Goal: Task Accomplishment & Management: Manage account settings

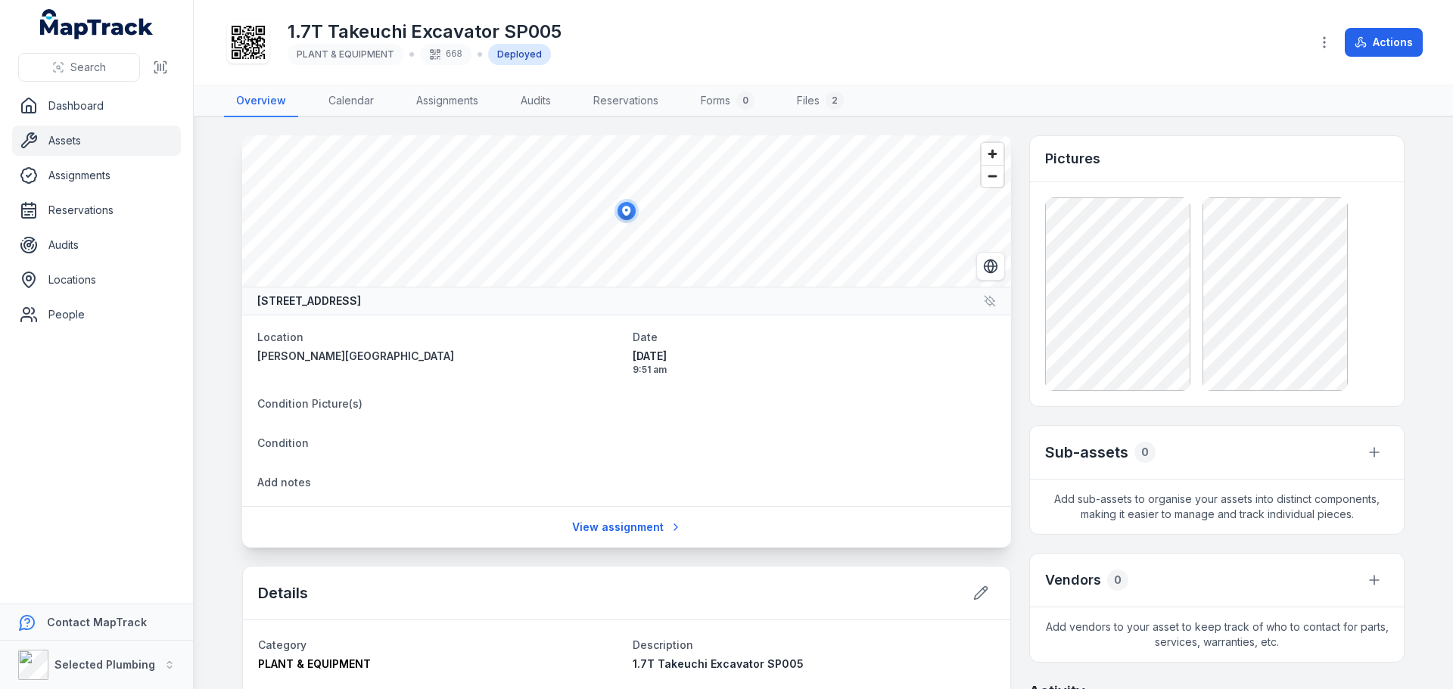
click at [218, 279] on main "[GEOGRAPHIC_DATA], [GEOGRAPHIC_DATA] 6018, [GEOGRAPHIC_DATA] Location [PERSON_N…" at bounding box center [823, 403] width 1259 height 572
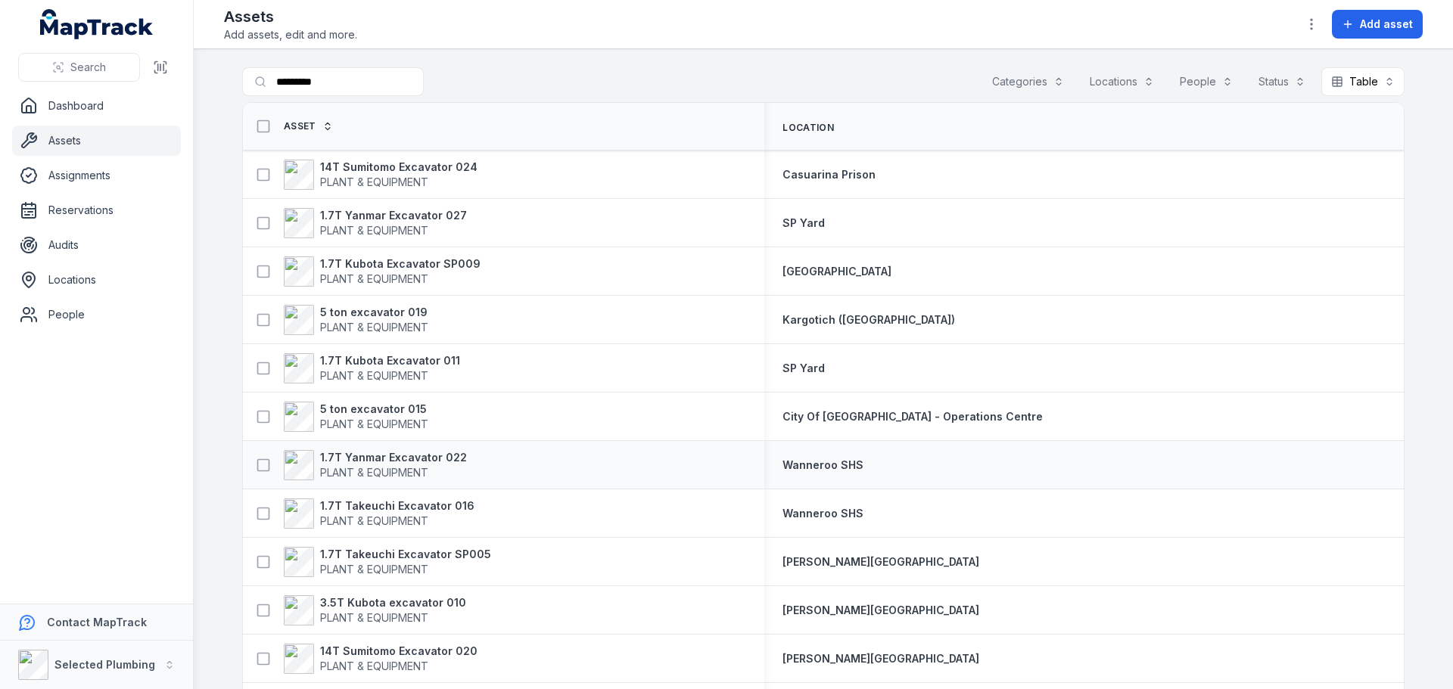
scroll to position [76, 0]
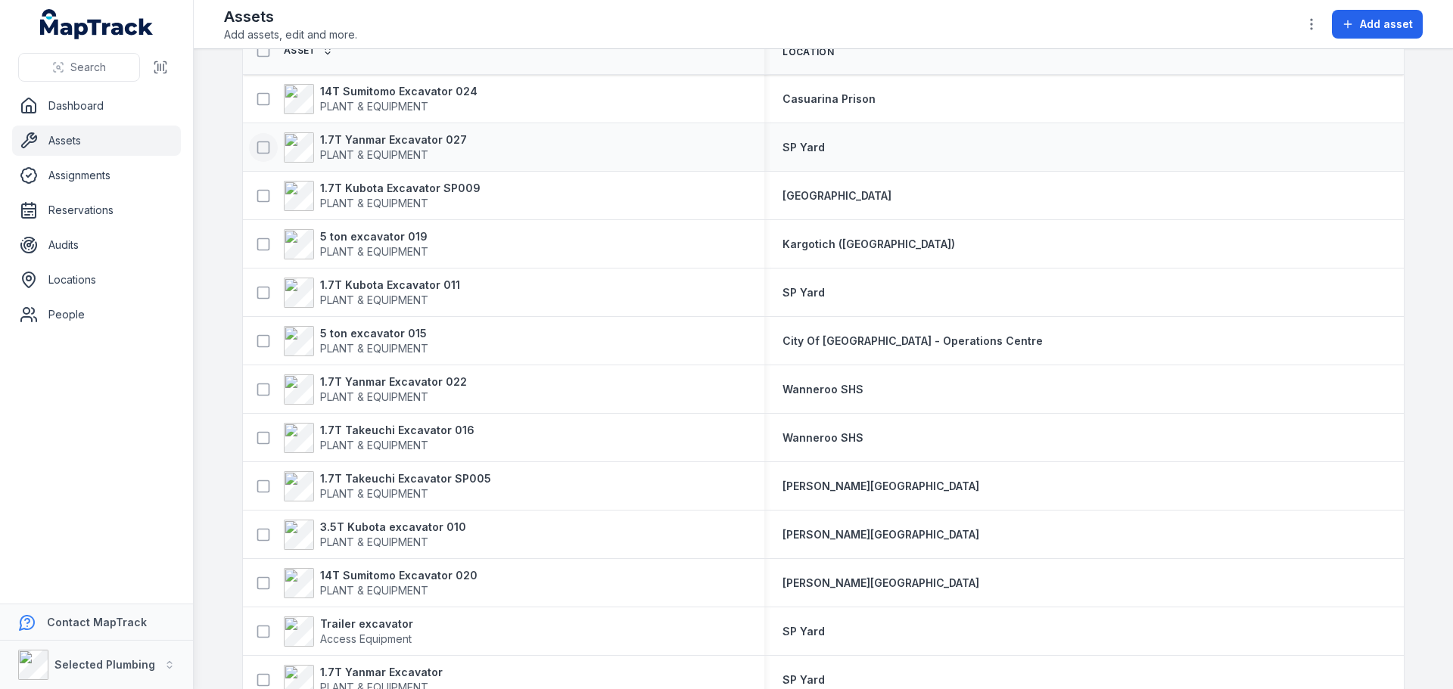
click at [256, 146] on icon at bounding box center [263, 147] width 15 height 15
click at [259, 194] on icon at bounding box center [263, 195] width 15 height 15
click at [257, 292] on icon at bounding box center [263, 292] width 15 height 15
click at [258, 486] on icon at bounding box center [263, 486] width 15 height 15
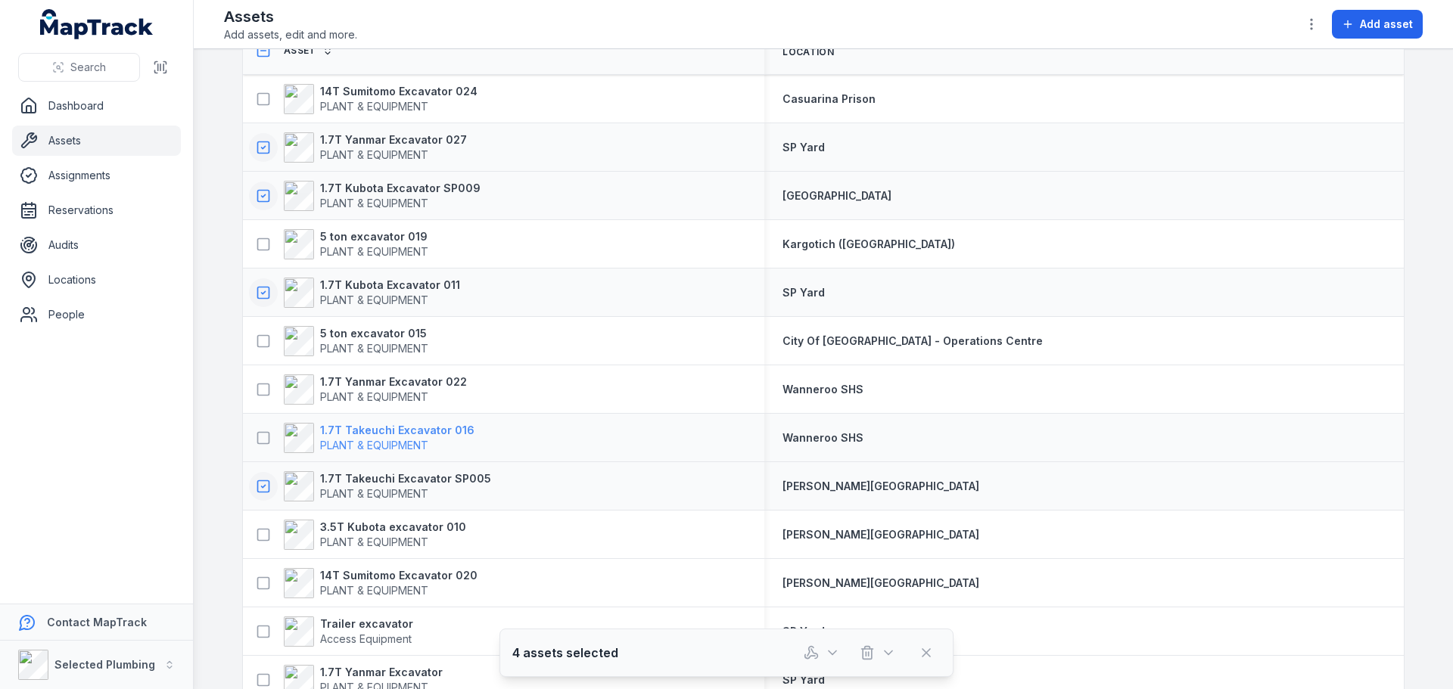
click at [366, 432] on strong "1.7T Takeuchi Excavator 016" at bounding box center [397, 430] width 154 height 15
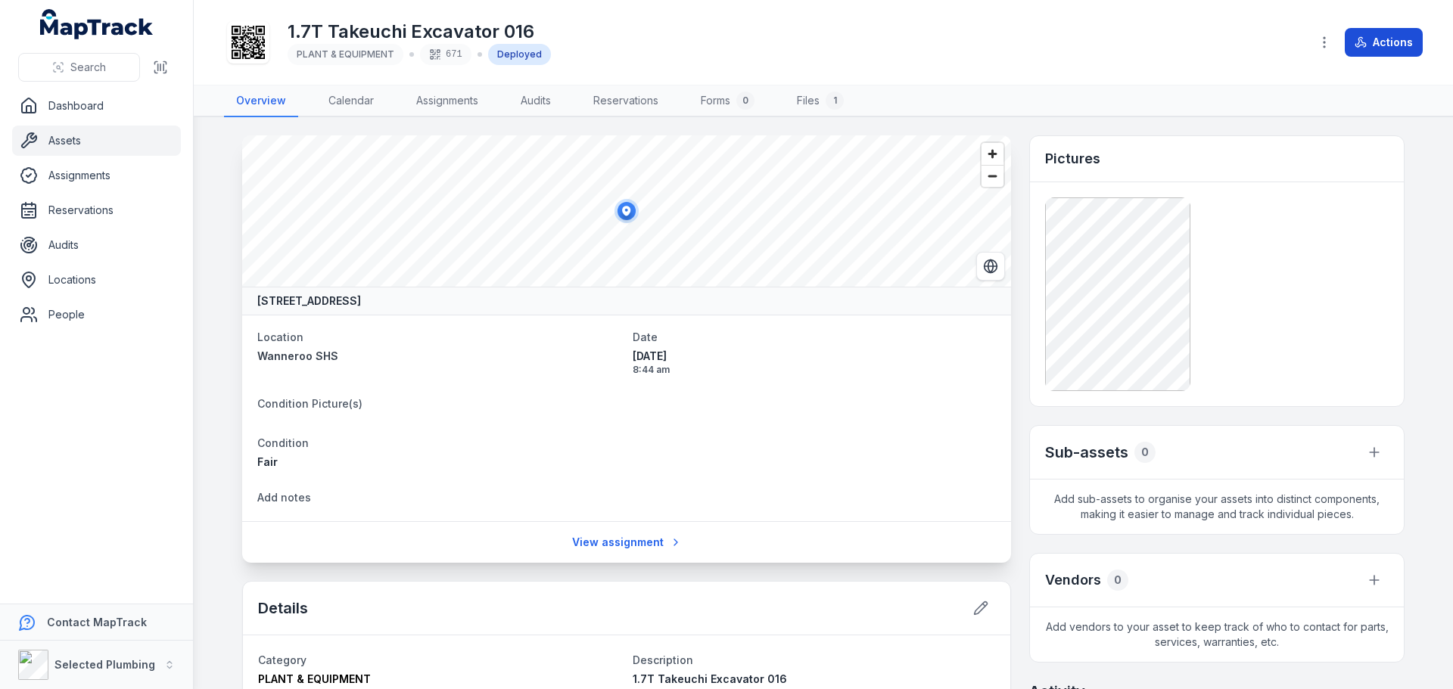
click at [1392, 41] on button "Actions" at bounding box center [1384, 42] width 78 height 29
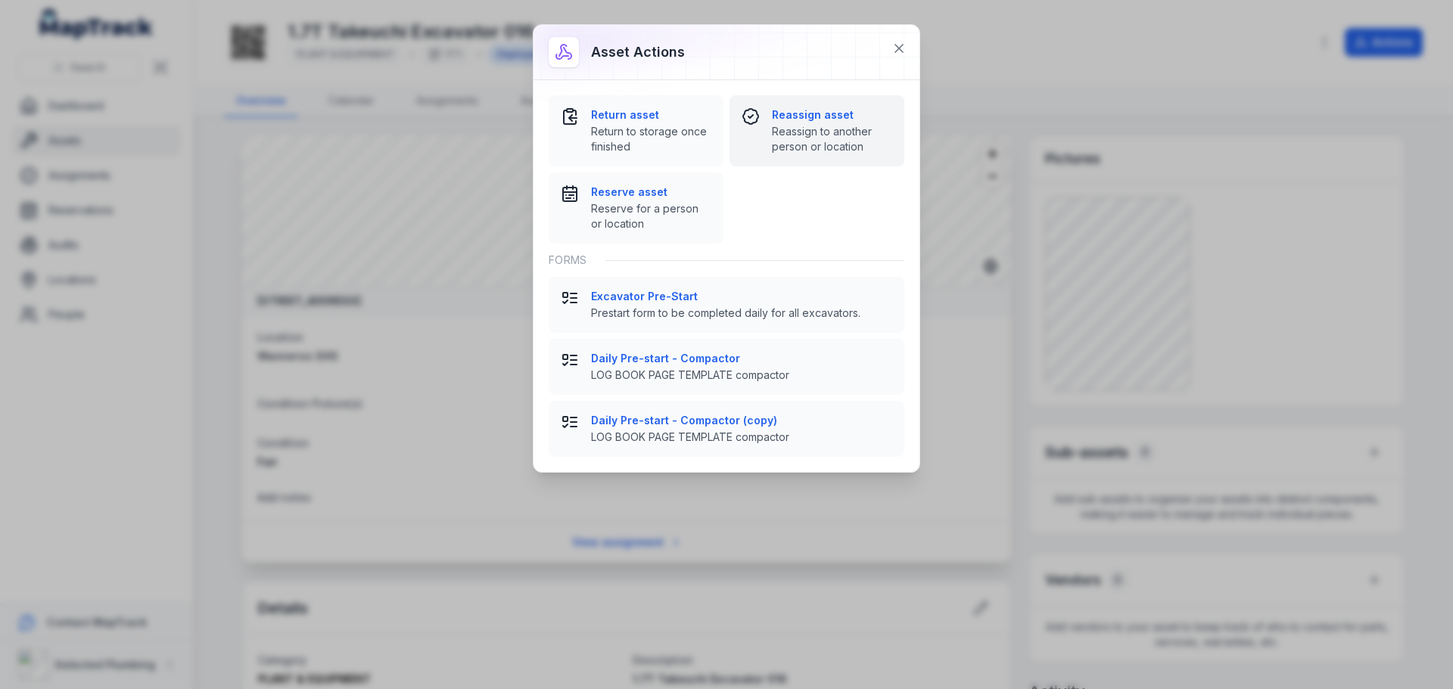
click at [823, 123] on div "Reassign asset Reassign to another person or location" at bounding box center [832, 130] width 120 height 47
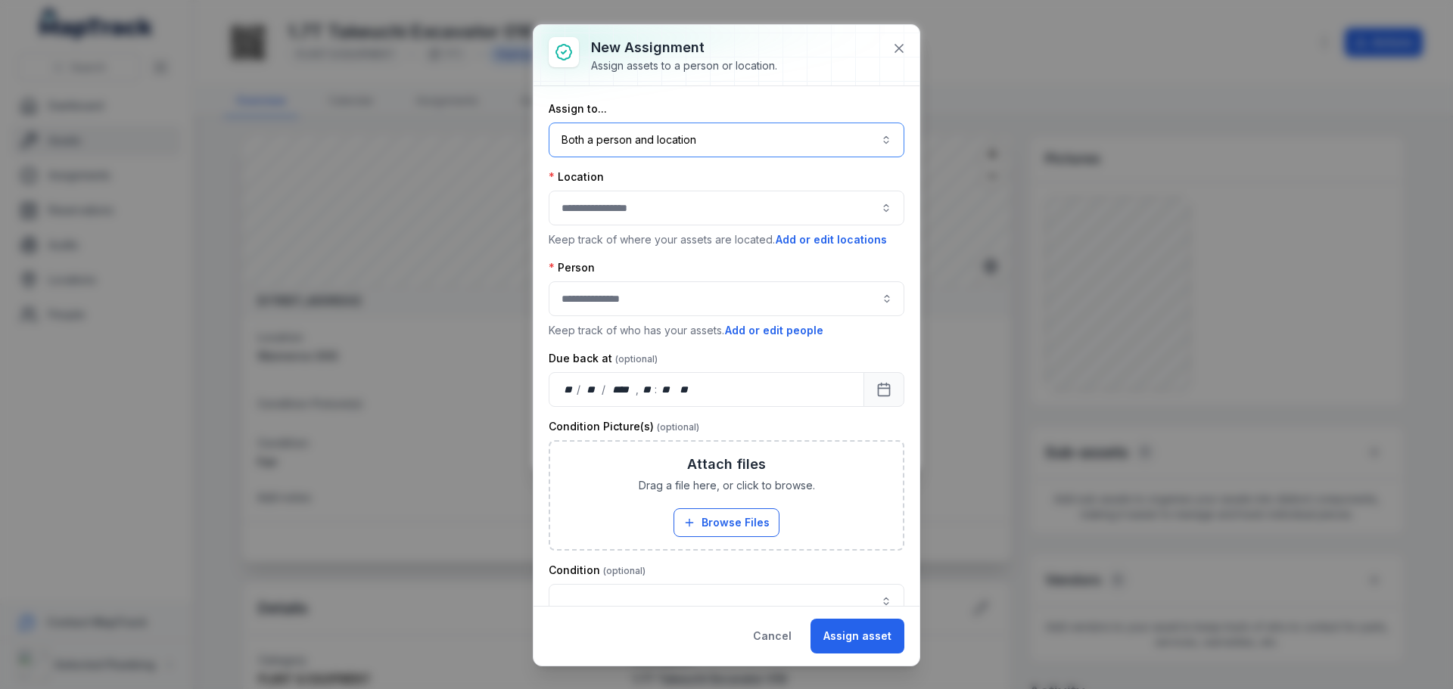
click at [779, 135] on button "Both a person and location ****" at bounding box center [727, 140] width 356 height 35
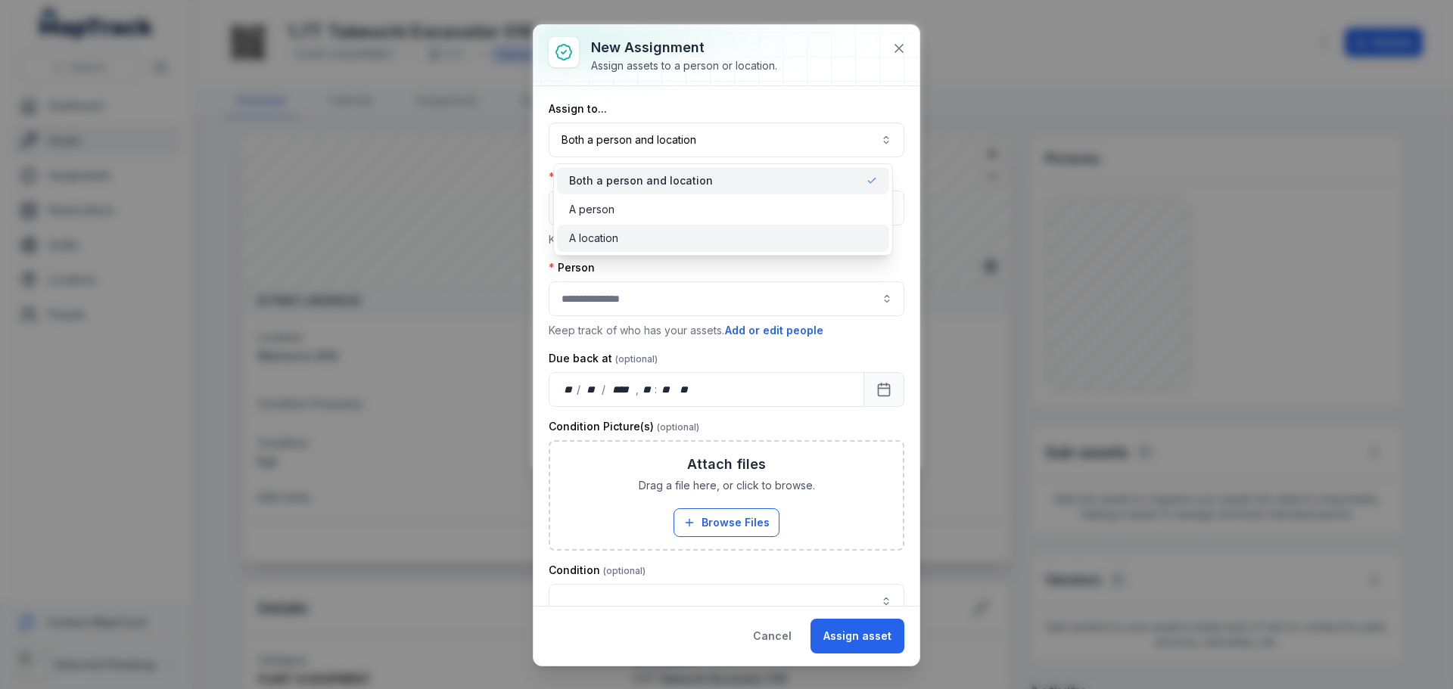
click at [611, 238] on span "A location" at bounding box center [593, 238] width 49 height 15
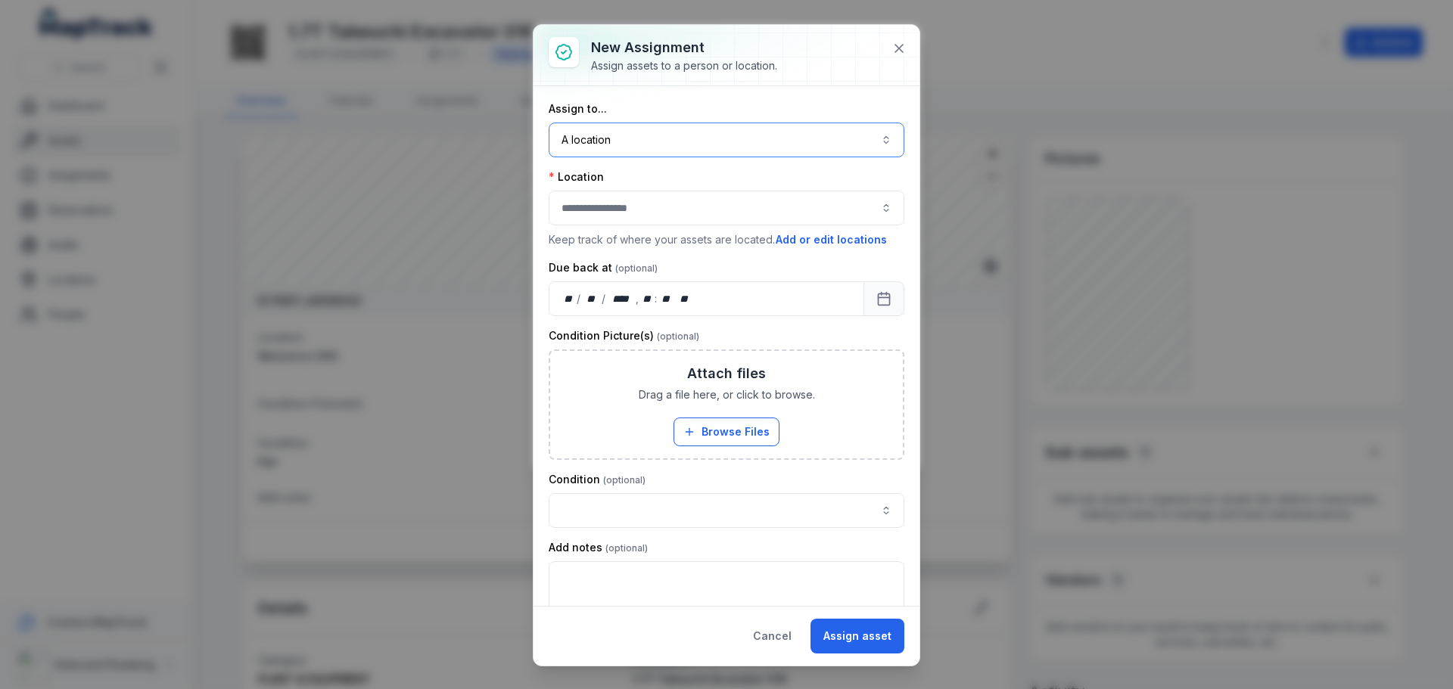
click at [639, 205] on button "button" at bounding box center [727, 208] width 356 height 35
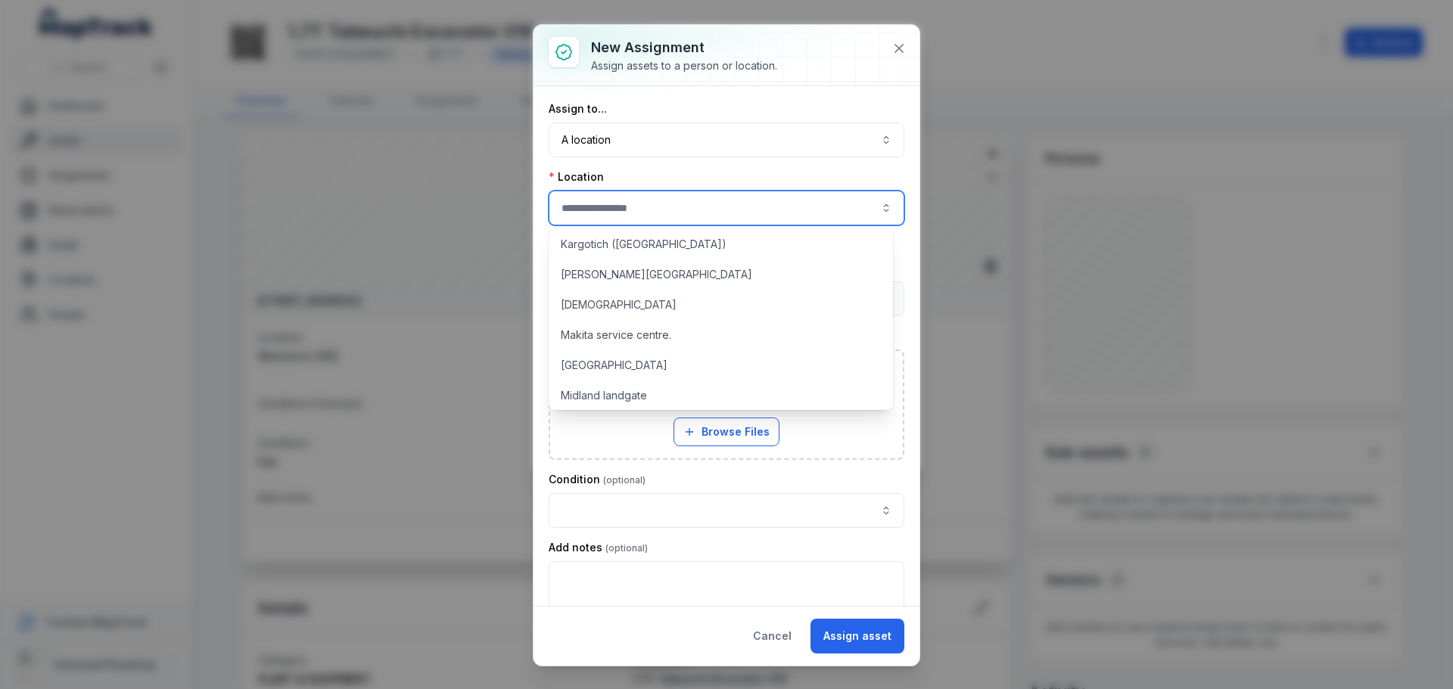
scroll to position [1059, 0]
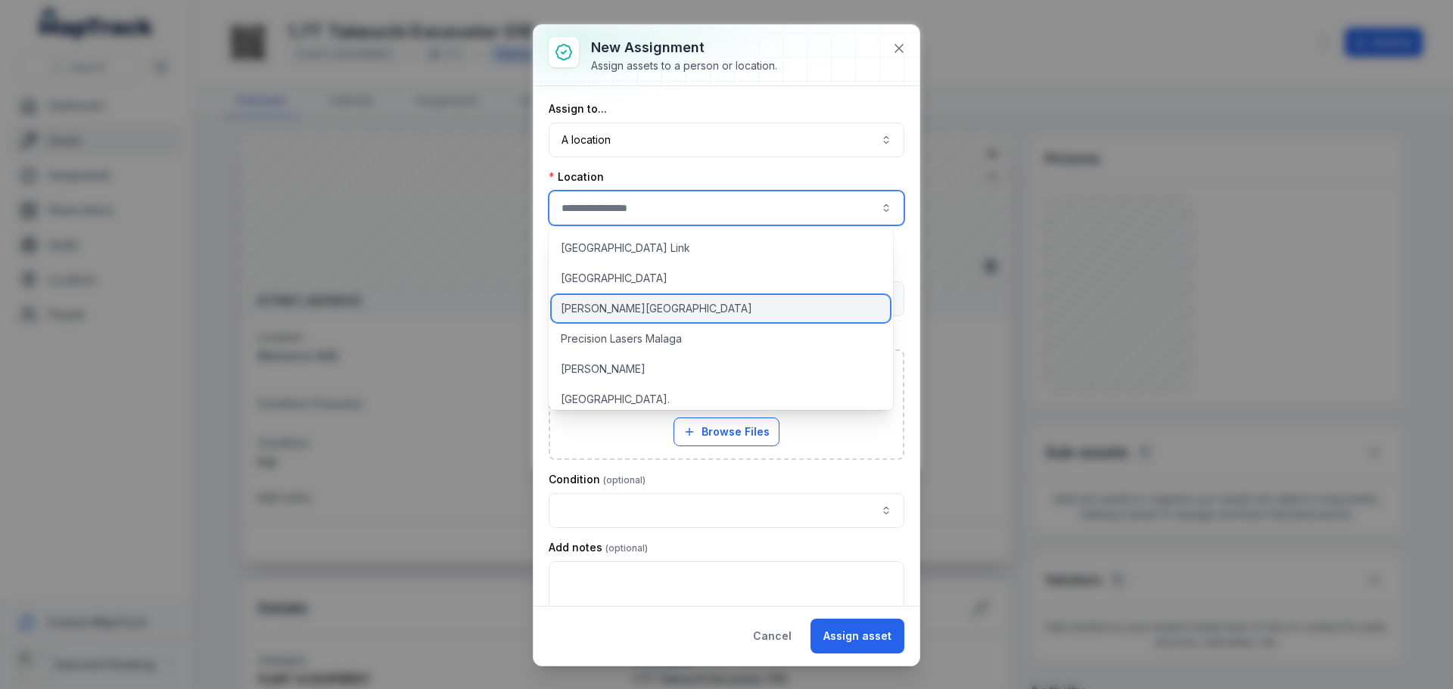
click at [605, 310] on span "[PERSON_NAME][GEOGRAPHIC_DATA]" at bounding box center [656, 308] width 191 height 15
type input "**********"
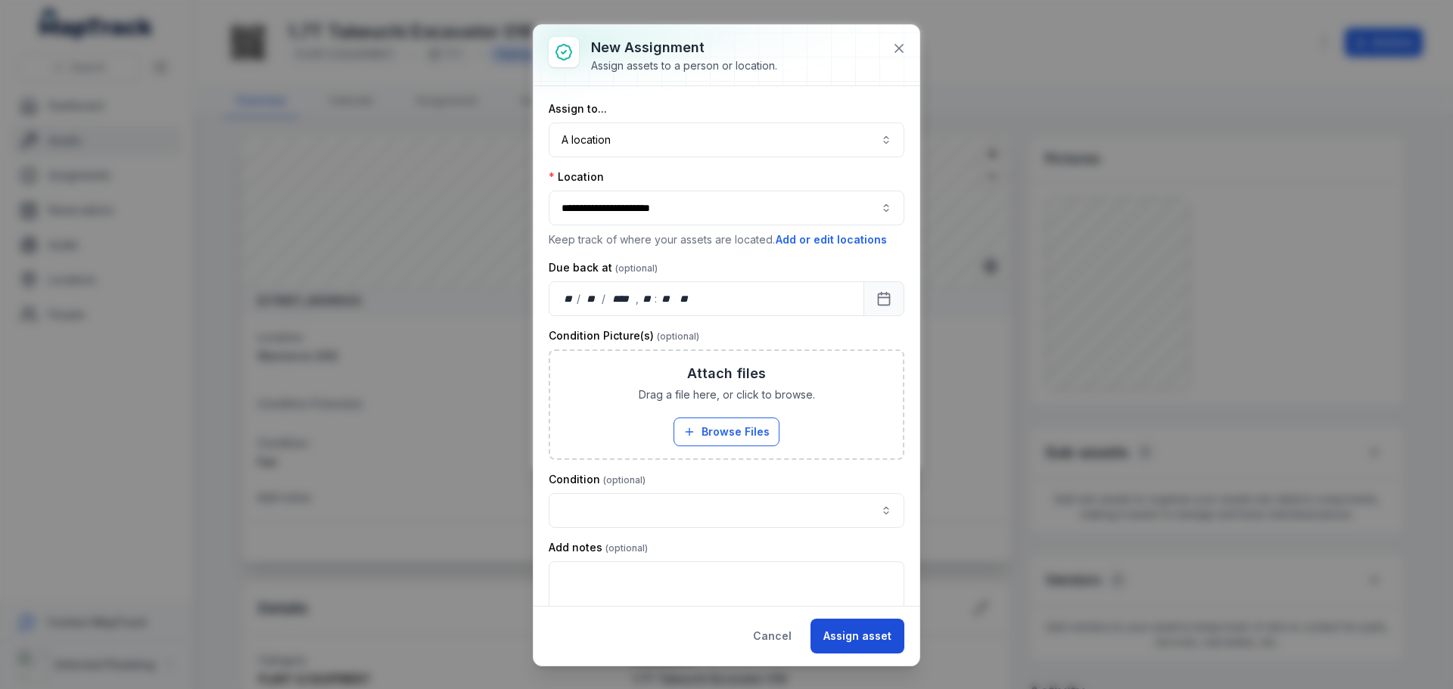
click at [858, 633] on button "Assign asset" at bounding box center [858, 636] width 94 height 35
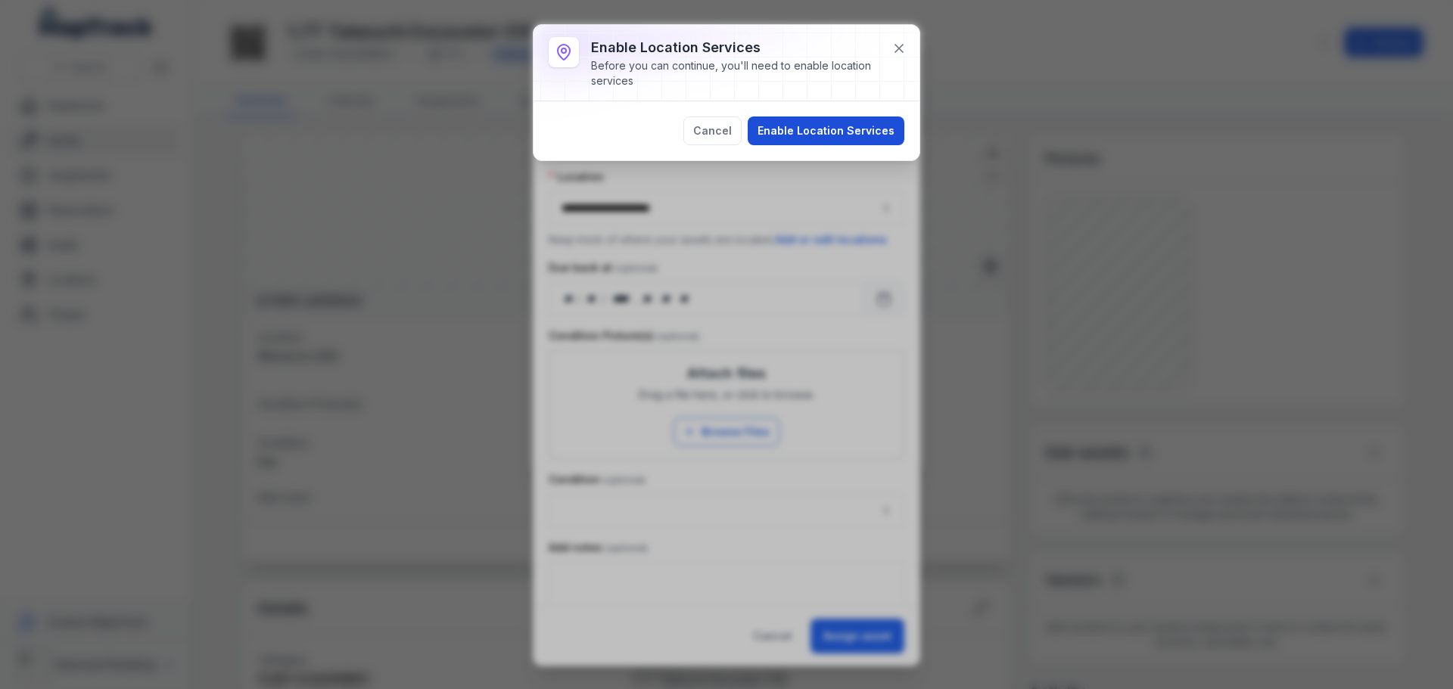
click at [839, 123] on button "Enable Location Services" at bounding box center [826, 131] width 157 height 29
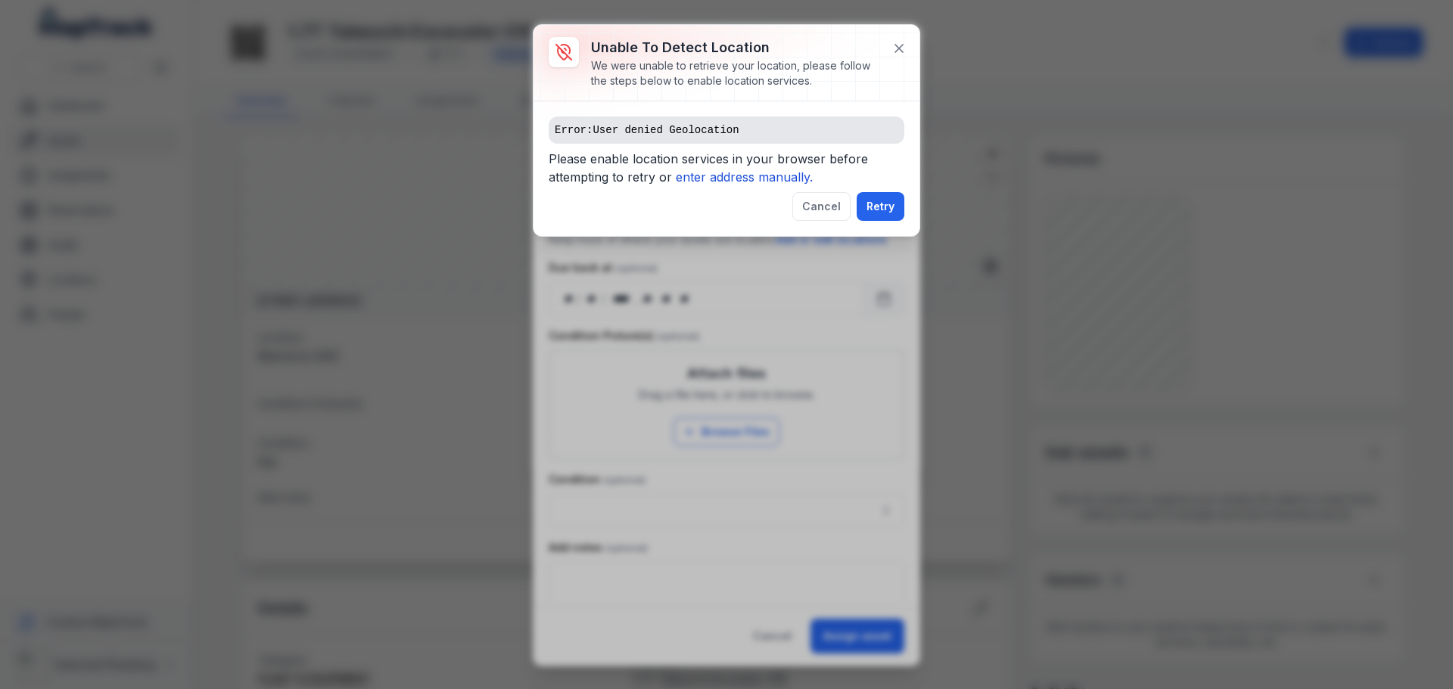
click at [751, 175] on icon "enter address manually." at bounding box center [744, 177] width 137 height 15
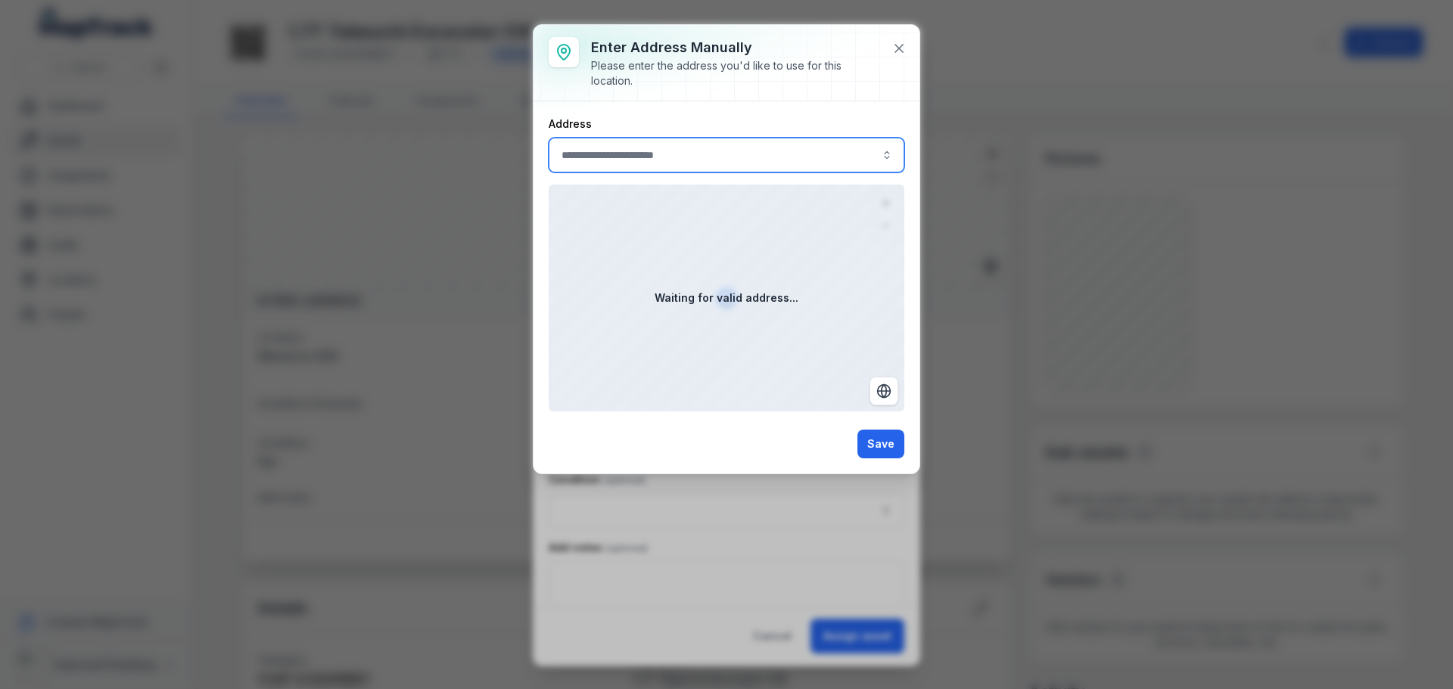
click at [687, 151] on input ":rce:-form-item-label" at bounding box center [727, 155] width 356 height 35
type input "**********"
click at [679, 151] on input ":rce:-form-item-label" at bounding box center [727, 155] width 356 height 35
paste input "**********"
type input "**********"
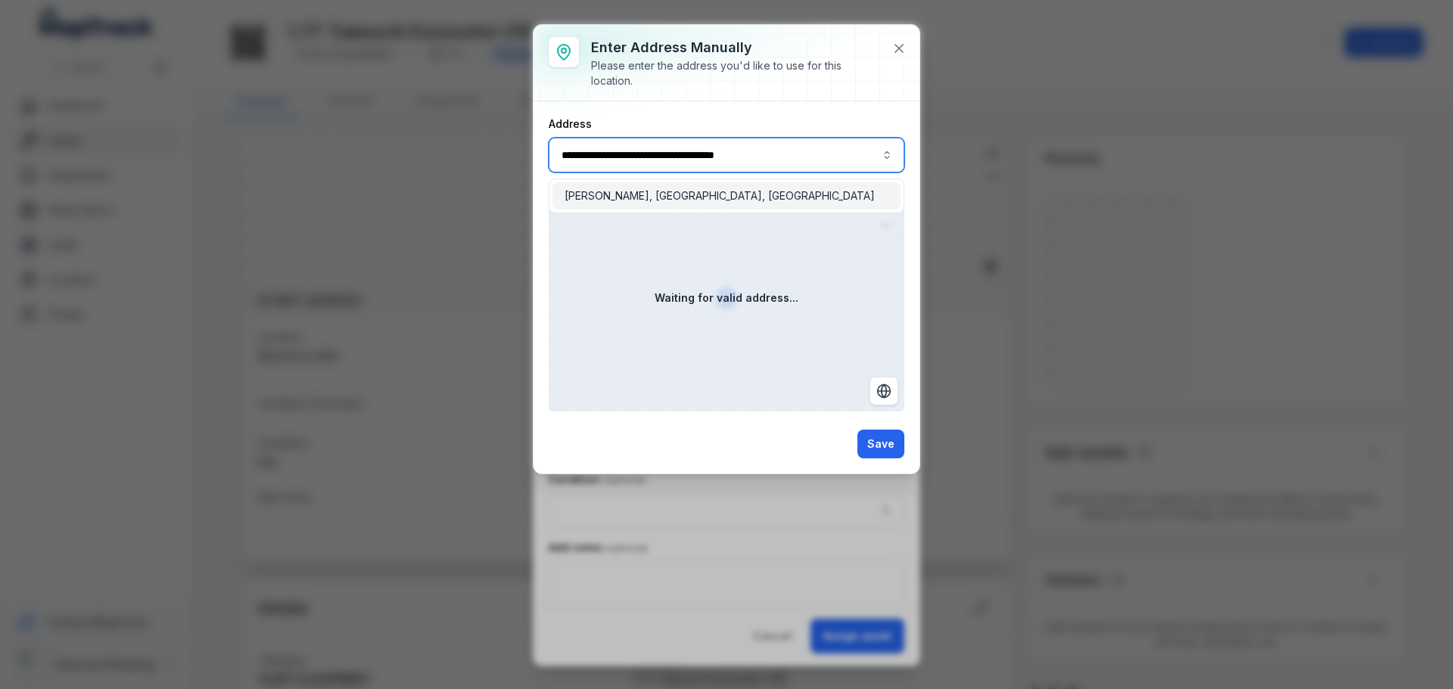
click at [675, 190] on span "[PERSON_NAME], [GEOGRAPHIC_DATA], [GEOGRAPHIC_DATA]" at bounding box center [720, 195] width 310 height 15
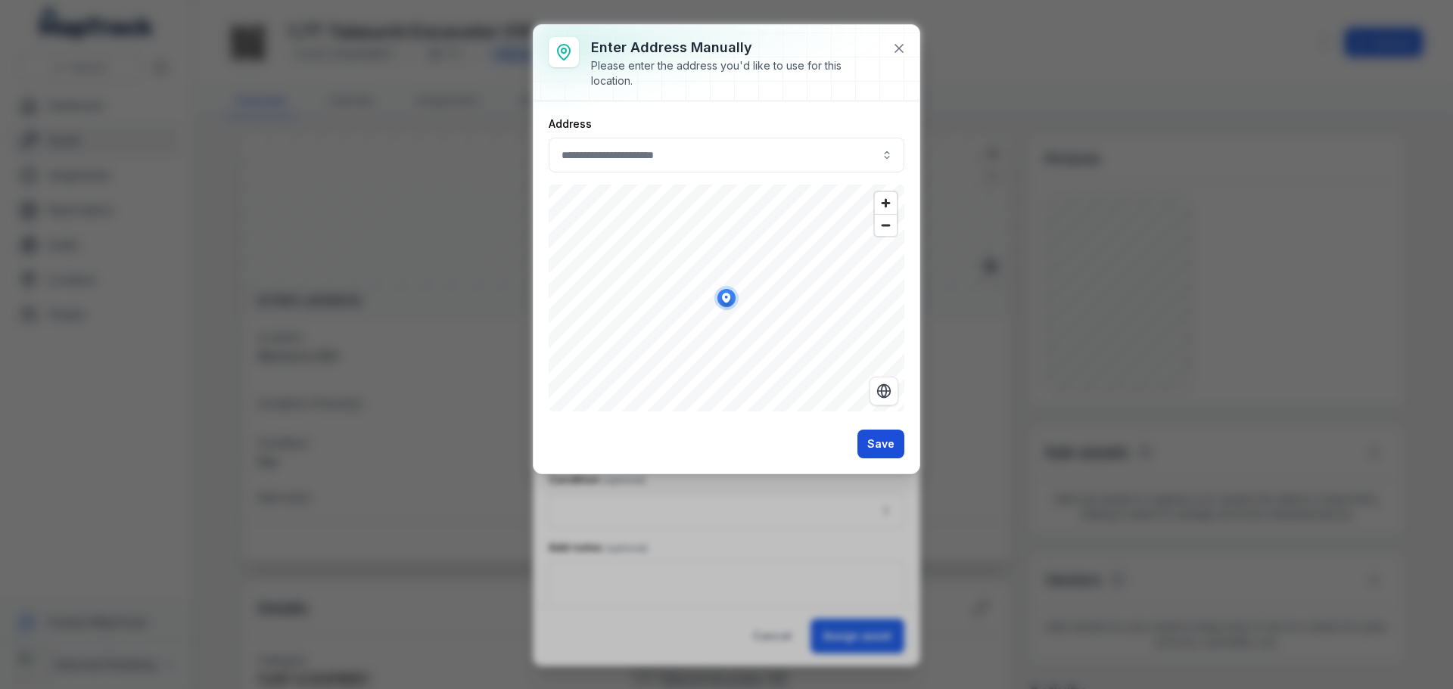
click at [884, 447] on button "Save" at bounding box center [880, 444] width 47 height 29
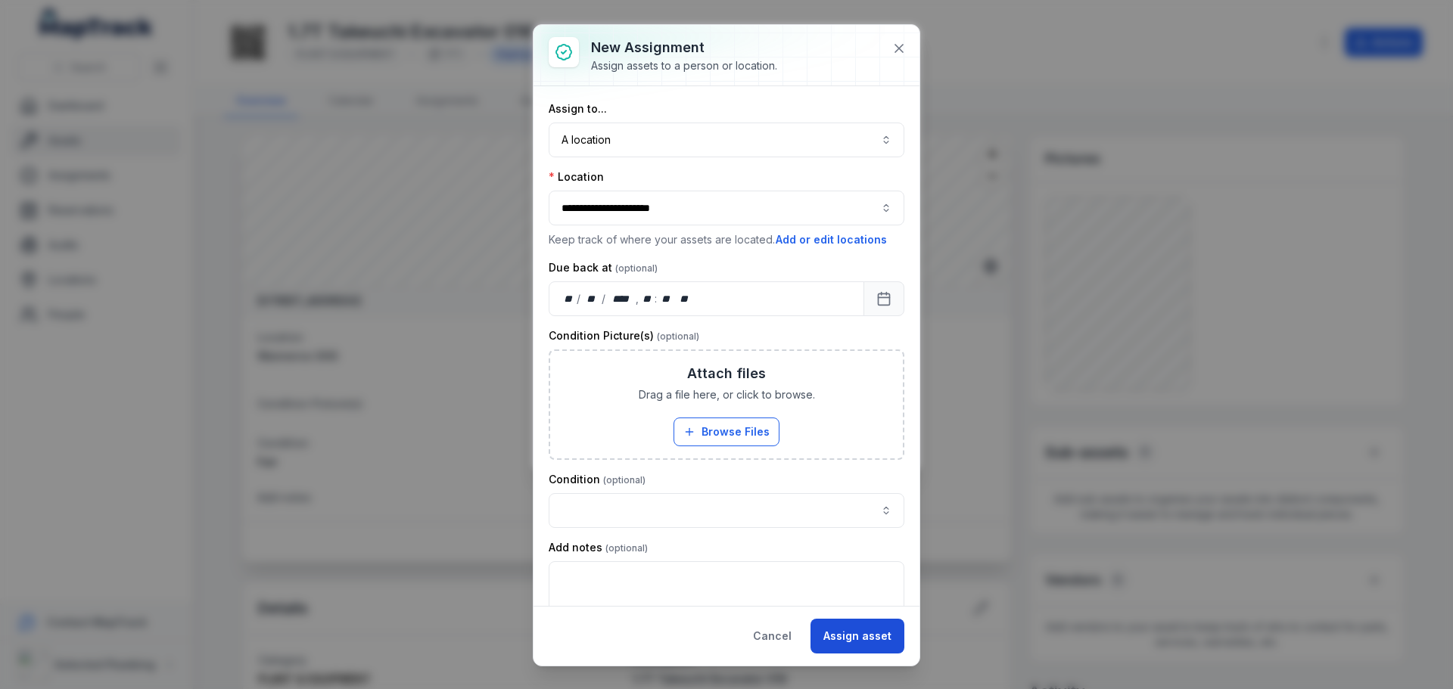
click at [853, 639] on button "Assign asset" at bounding box center [858, 636] width 94 height 35
